Goal: Feedback & Contribution: Submit feedback/report problem

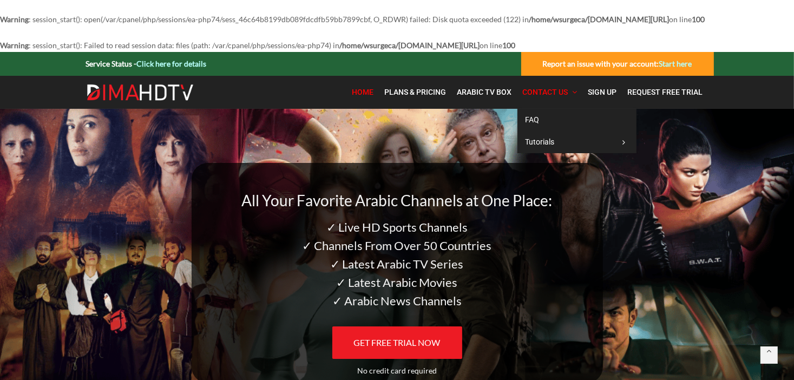
click at [546, 100] on link "Contact Us" at bounding box center [551, 92] width 66 height 22
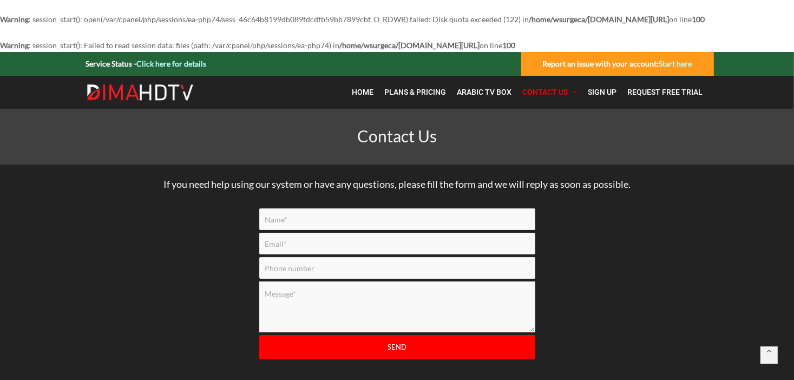
click at [321, 230] on input "Contact form" at bounding box center [397, 219] width 276 height 22
type input "[PERSON_NAME]"
type input "[EMAIL_ADDRESS][DOMAIN_NAME]"
type input "8076229850"
click at [308, 303] on textarea "Contact form" at bounding box center [397, 307] width 276 height 51
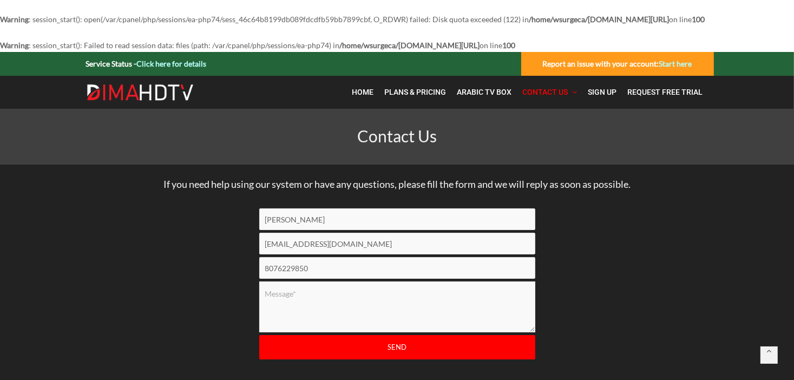
click at [307, 309] on textarea "Contact form" at bounding box center [397, 307] width 276 height 51
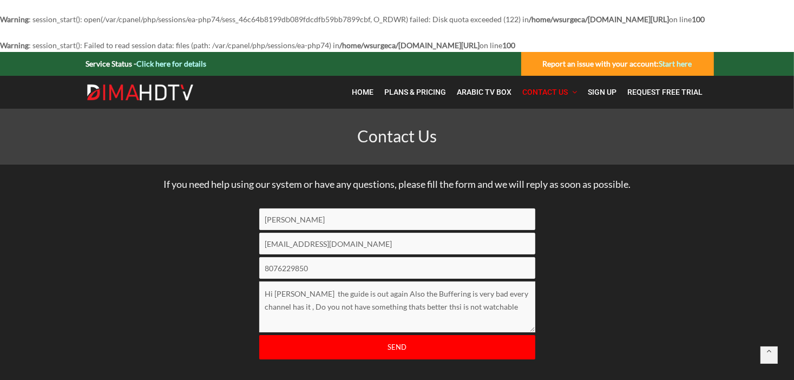
click at [418, 320] on textarea "Hi Adam the guide is out again Also the Buffering is very bad every channel has…" at bounding box center [397, 307] width 276 height 51
click at [482, 321] on textarea "Hi Adam the guide is out again Also the Buffering is very bad every channel has…" at bounding box center [397, 307] width 276 height 51
type textarea "Hi Adam the guide is out again Also the Buffering is very bad every channel has…"
click at [389, 358] on input "Send" at bounding box center [397, 347] width 276 height 24
